Goal: Transaction & Acquisition: Subscribe to service/newsletter

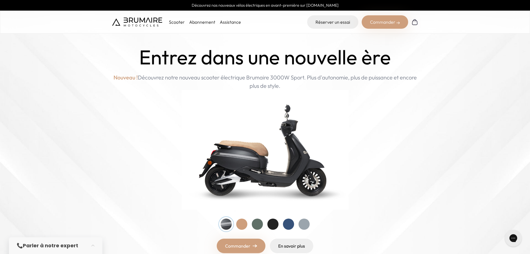
click at [173, 20] on p "Scooter" at bounding box center [177, 22] width 16 height 7
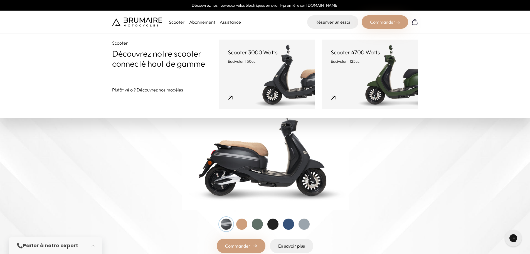
click at [350, 88] on link "Scooter 4700 Watts Équivalent 125cc" at bounding box center [370, 75] width 96 height 70
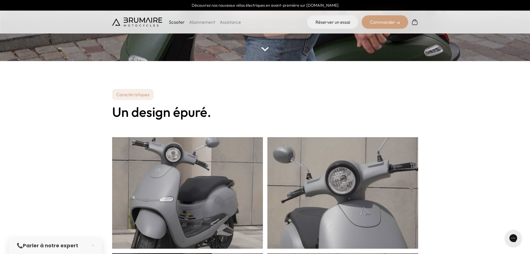
scroll to position [167, 0]
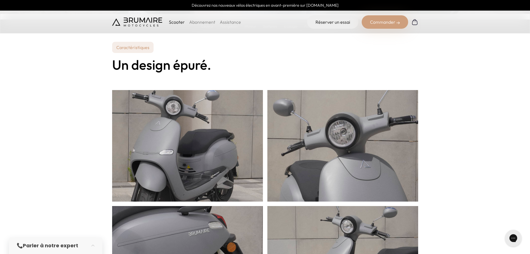
click at [77, 129] on section "Caractéristiques Un design épuré." at bounding box center [265, 179] width 530 height 331
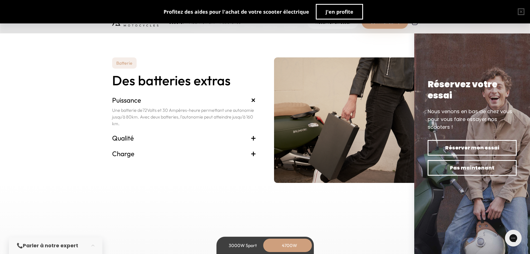
scroll to position [1197, 0]
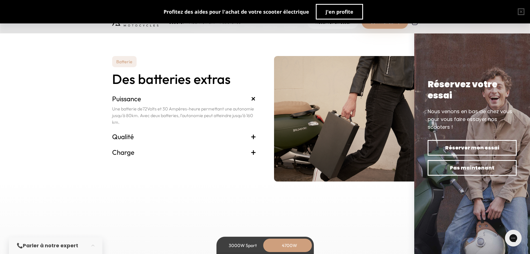
click at [266, 82] on div "Batterie Des batteries extras Puissance + Une batterie de 72 Volts et 30 Ampère…" at bounding box center [265, 118] width 306 height 125
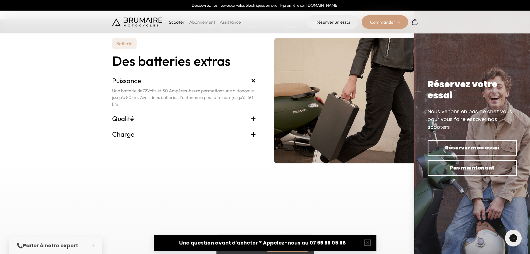
scroll to position [1225, 0]
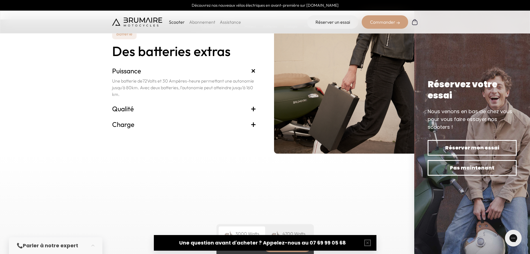
click at [181, 110] on h3 "Qualité +" at bounding box center [184, 108] width 144 height 9
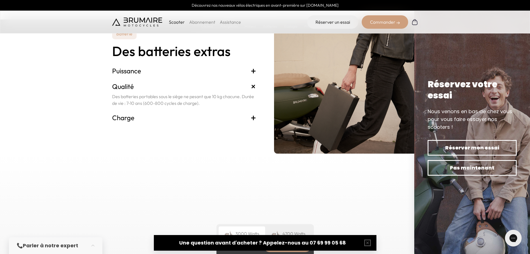
click at [183, 122] on h3 "Charge +" at bounding box center [184, 117] width 144 height 9
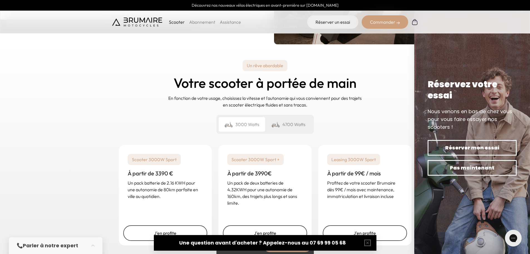
scroll to position [1336, 0]
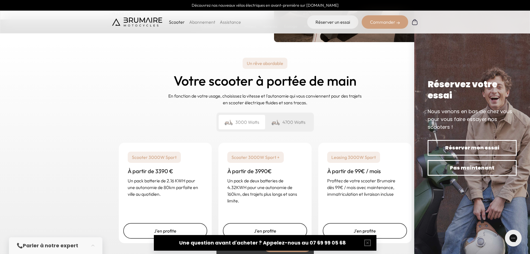
click at [281, 121] on div "4700 Watts" at bounding box center [288, 122] width 46 height 14
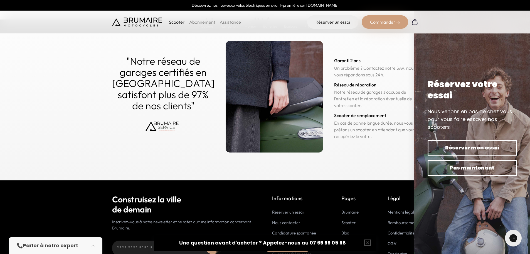
scroll to position [2756, 0]
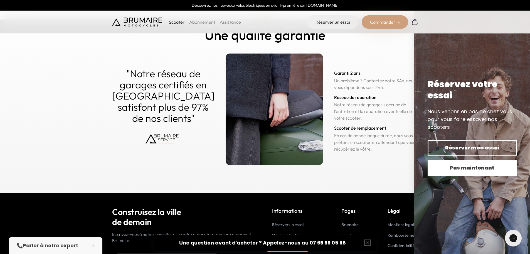
click at [468, 167] on span "Pas maintenant" at bounding box center [473, 168] width 70 height 8
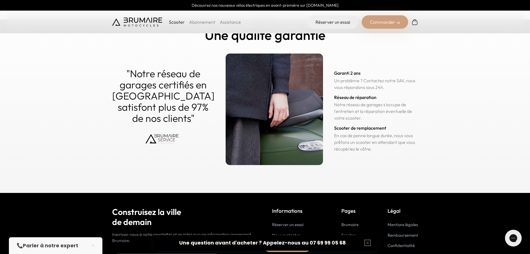
click at [362, 89] on p "Un problème ? Contactez notre SAV, nous vous répondons sous 24h." at bounding box center [376, 83] width 84 height 13
click at [363, 87] on p "Un problème ? Contactez notre SAV, nous vous répondons sous 24h." at bounding box center [376, 83] width 84 height 13
click at [365, 90] on p "Un problème ? Contactez notre SAV, nous vous répondons sous 24h." at bounding box center [376, 83] width 84 height 13
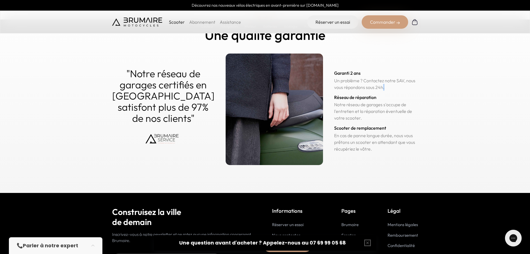
click at [365, 90] on p "Un problème ? Contactez notre SAV, nous vous répondons sous 24h." at bounding box center [376, 83] width 84 height 13
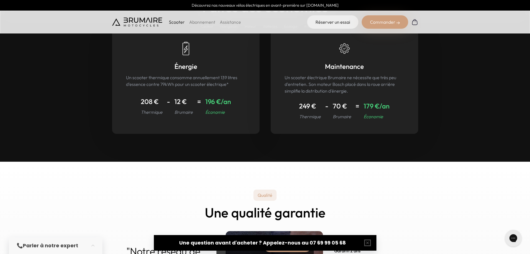
scroll to position [2496, 0]
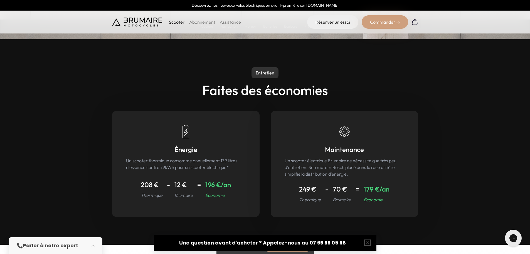
click at [340, 185] on h4 "70 €" at bounding box center [342, 189] width 18 height 10
click at [340, 184] on h4 "70 €" at bounding box center [342, 189] width 18 height 10
click at [342, 172] on p "Un scooter électrique Brumaire ne nécessite que très peu d'entretien. Son moteu…" at bounding box center [345, 167] width 120 height 20
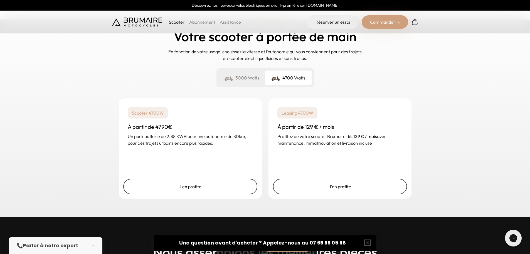
scroll to position [1382, 0]
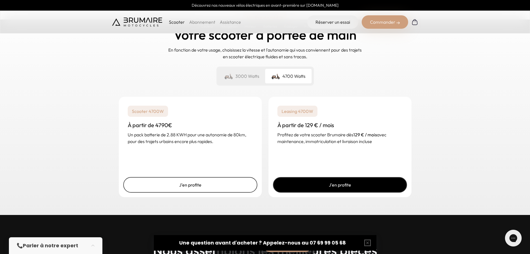
click at [348, 185] on link "J'en profite" at bounding box center [340, 185] width 134 height 16
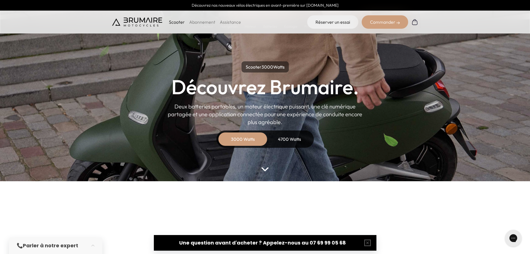
click at [300, 142] on div "4700 Watts" at bounding box center [290, 138] width 45 height 13
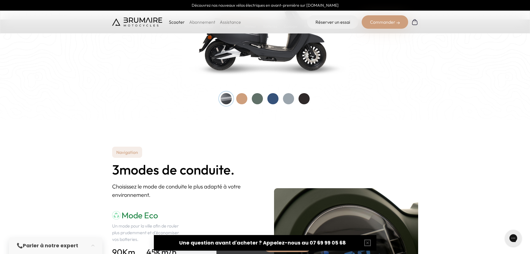
scroll to position [557, 0]
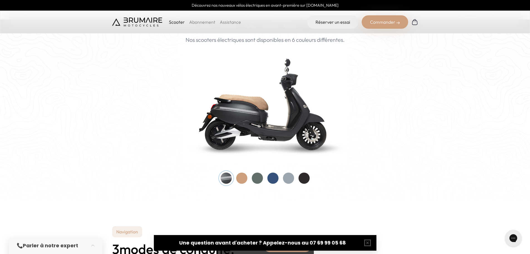
click at [242, 182] on div at bounding box center [241, 177] width 11 height 11
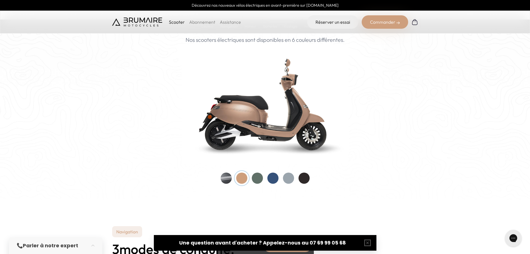
click at [258, 180] on div at bounding box center [257, 177] width 11 height 11
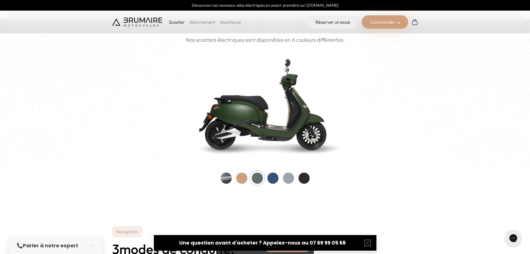
click at [271, 181] on div at bounding box center [273, 177] width 11 height 11
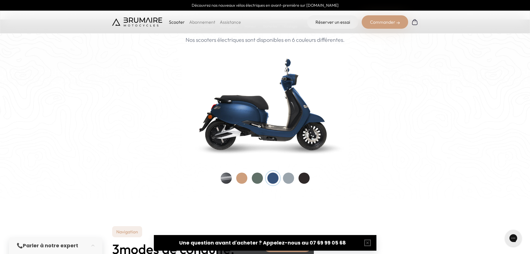
click at [292, 180] on div at bounding box center [288, 177] width 11 height 11
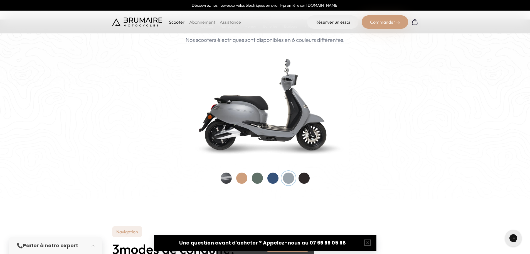
click at [307, 181] on div at bounding box center [304, 177] width 11 height 11
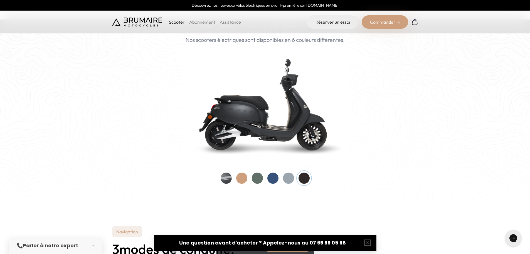
click at [227, 180] on div at bounding box center [226, 177] width 11 height 11
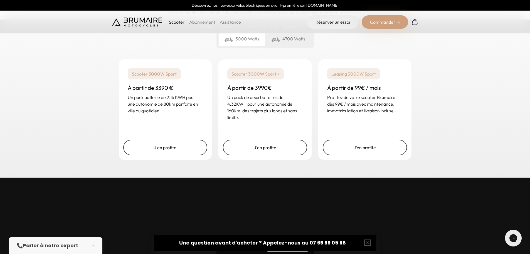
scroll to position [1420, 0]
click at [203, 24] on link "Abonnement" at bounding box center [202, 22] width 26 height 6
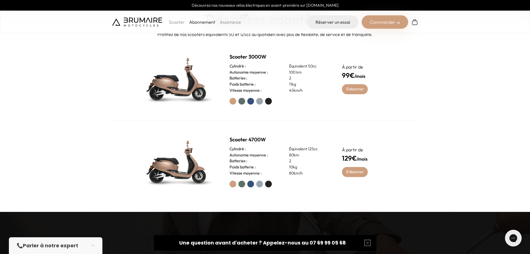
scroll to position [278, 0]
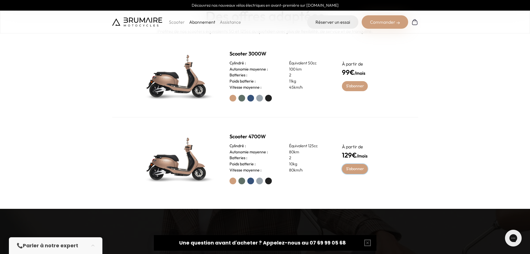
click at [347, 169] on link "S'abonner" at bounding box center [355, 169] width 26 height 10
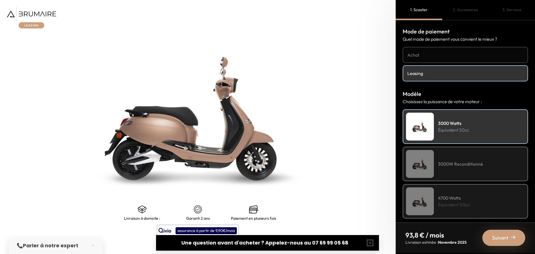
click at [431, 170] on img at bounding box center [420, 164] width 28 height 28
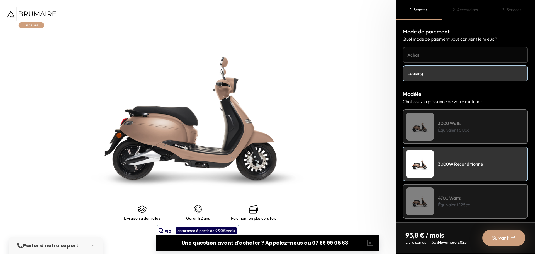
click at [433, 131] on img at bounding box center [420, 126] width 28 height 28
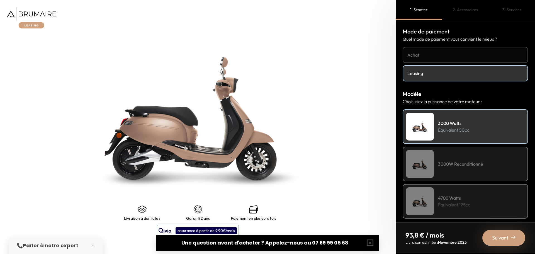
click at [431, 162] on img at bounding box center [420, 164] width 28 height 28
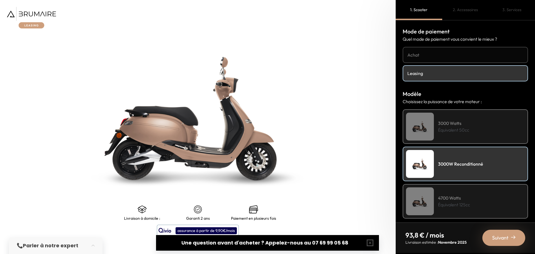
click at [434, 191] on div "4700 Watts Équivalent 125cc" at bounding box center [464, 201] width 125 height 35
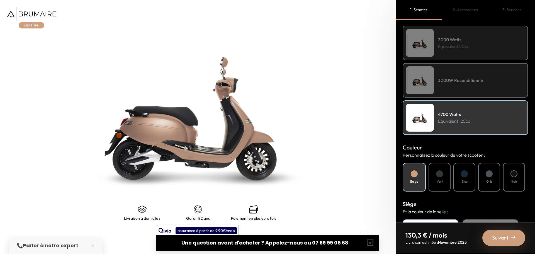
scroll to position [111, 0]
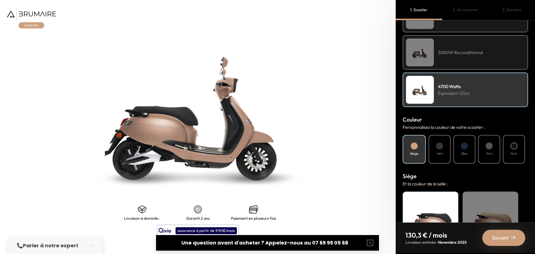
click at [518, 158] on div "Noir" at bounding box center [513, 149] width 22 height 29
click at [486, 159] on div "Gris" at bounding box center [489, 149] width 22 height 29
click at [463, 159] on div "Bleu" at bounding box center [464, 149] width 22 height 29
click at [490, 153] on h4 "Gris" at bounding box center [489, 153] width 6 height 5
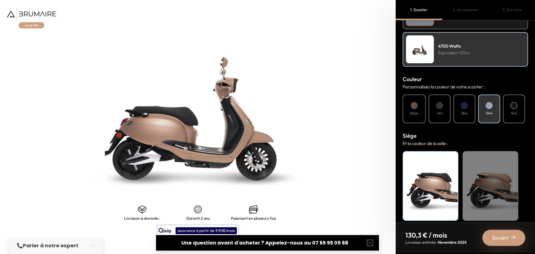
scroll to position [157, 0]
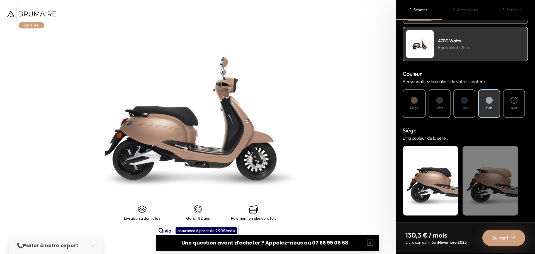
click at [450, 174] on div "Noir" at bounding box center [430, 181] width 56 height 70
click at [508, 237] on span "Suivant" at bounding box center [500, 238] width 16 height 8
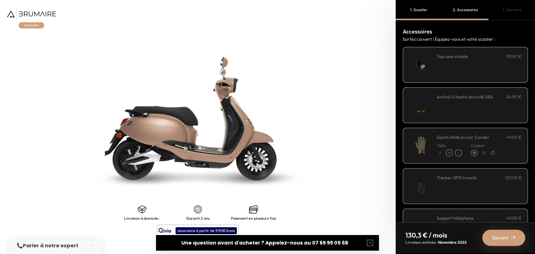
click at [490, 78] on div "**********" at bounding box center [464, 65] width 125 height 36
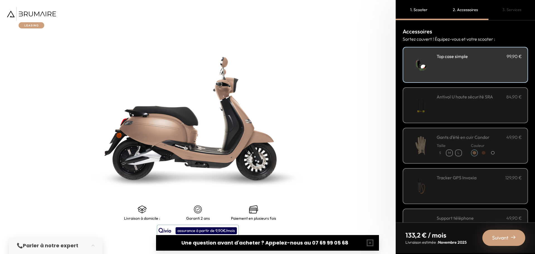
click at [465, 112] on div "Antivol U haute sécurité SRA 84,90 €" at bounding box center [478, 105] width 85 height 24
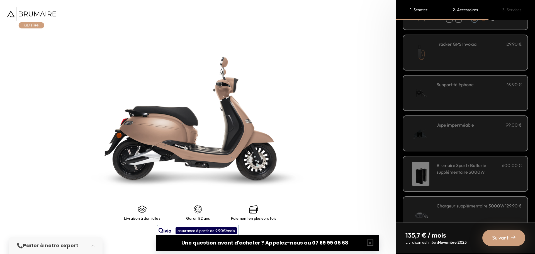
scroll to position [139, 0]
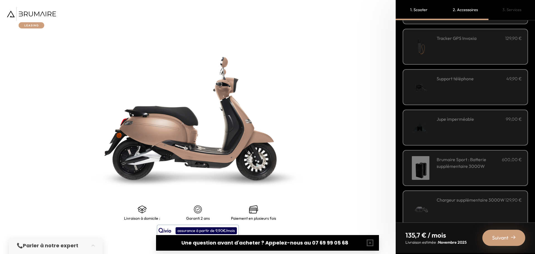
click at [469, 127] on div "Jupe imperméable 99,00 €" at bounding box center [478, 128] width 85 height 24
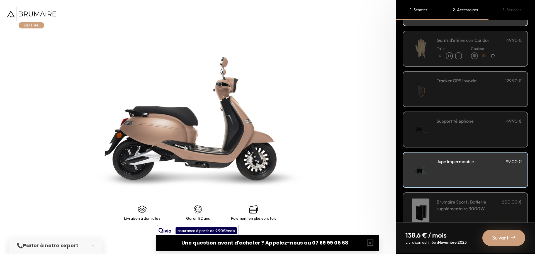
scroll to position [150, 0]
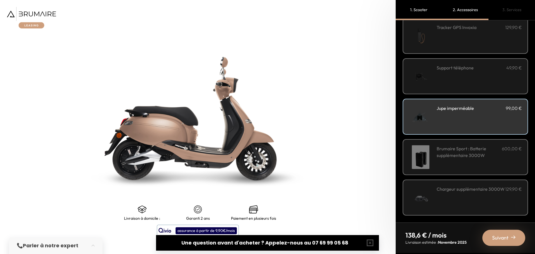
click at [492, 235] on span "Suivant" at bounding box center [500, 238] width 16 height 8
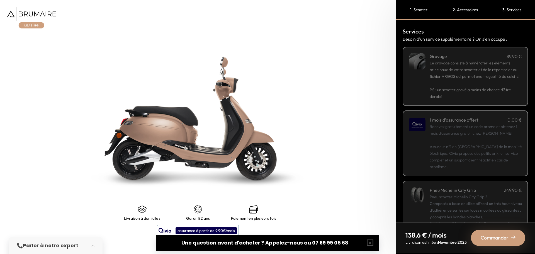
click at [469, 162] on p "Recevez gratuitement un code promo et obtenez 1 mois d'assurance gratuit chez […" at bounding box center [475, 146] width 92 height 47
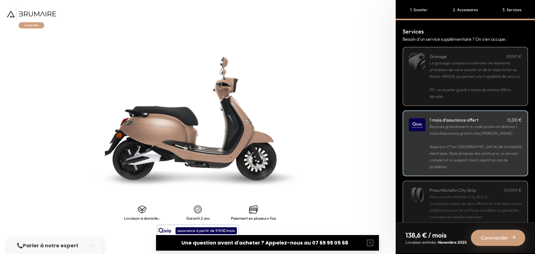
click at [468, 153] on p "Recevez gratuitement un code promo et obtenez 1 mois d'assurance gratuit chez […" at bounding box center [475, 146] width 92 height 47
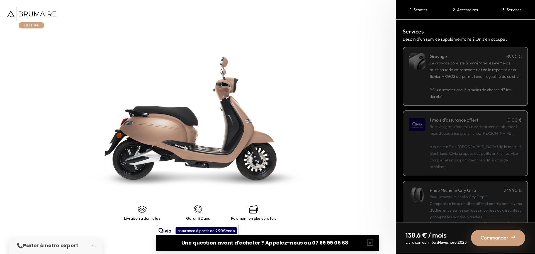
click at [468, 153] on p "Recevez gratuitement un code promo et obtenez 1 mois d'assurance gratuit chez […" at bounding box center [475, 146] width 92 height 47
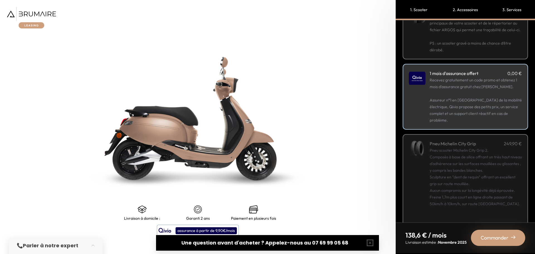
scroll to position [58, 0]
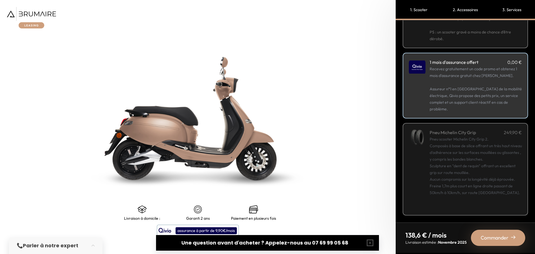
click at [449, 143] on div "Pneu scooter Michelin City Grip 2. Composés à base de silice offrant un très ha…" at bounding box center [475, 172] width 92 height 73
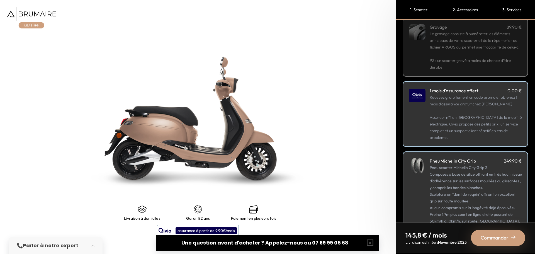
scroll to position [0, 0]
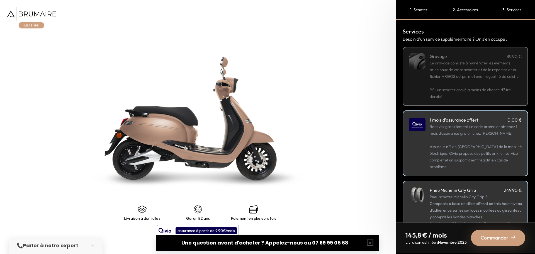
click at [453, 80] on p "Le gravage consiste à numéroter les éléments principaux de votre scooter et de …" at bounding box center [475, 70] width 92 height 20
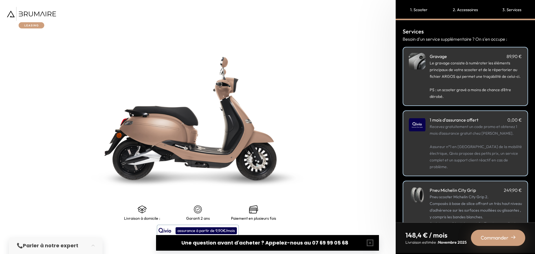
click at [479, 234] on div "Commander" at bounding box center [497, 237] width 54 height 16
